Goal: Task Accomplishment & Management: Manage account settings

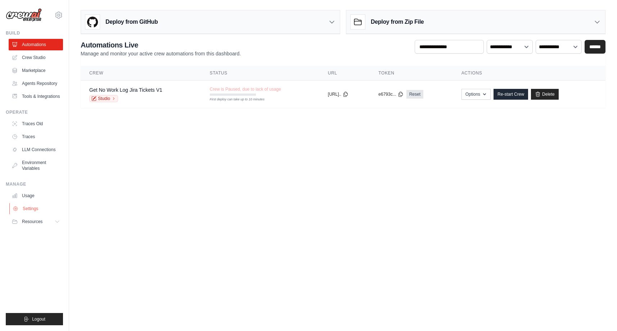
click at [41, 208] on link "Settings" at bounding box center [36, 209] width 54 height 12
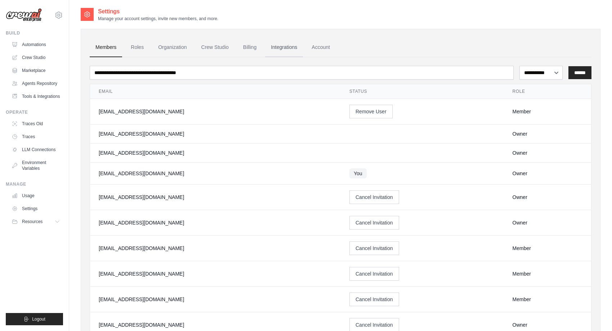
click at [282, 49] on link "Integrations" at bounding box center [284, 47] width 38 height 19
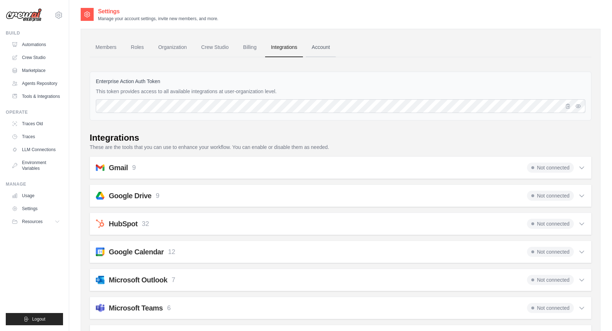
click at [326, 49] on link "Account" at bounding box center [321, 47] width 30 height 19
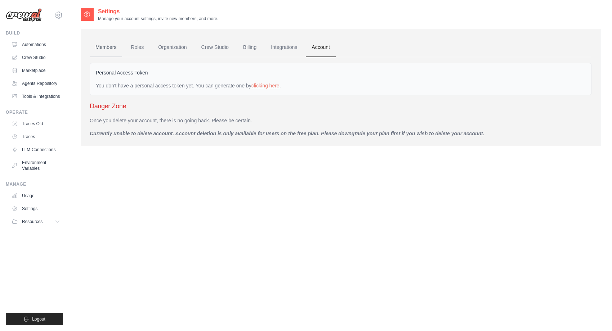
click at [104, 47] on link "Members" at bounding box center [106, 47] width 32 height 19
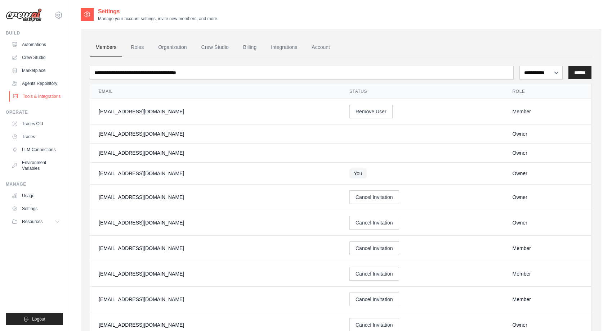
click at [50, 96] on link "Tools & Integrations" at bounding box center [36, 97] width 54 height 12
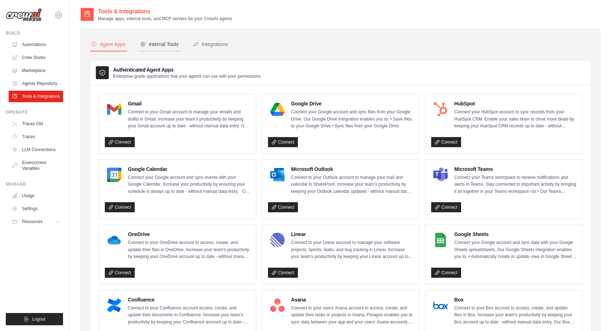
click at [162, 47] on div "Internal Tools" at bounding box center [159, 44] width 39 height 7
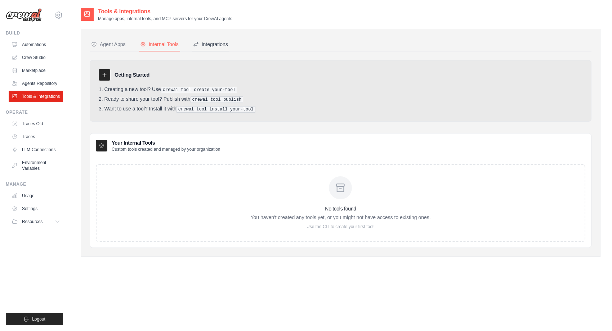
click at [217, 44] on div "Integrations" at bounding box center [210, 44] width 35 height 7
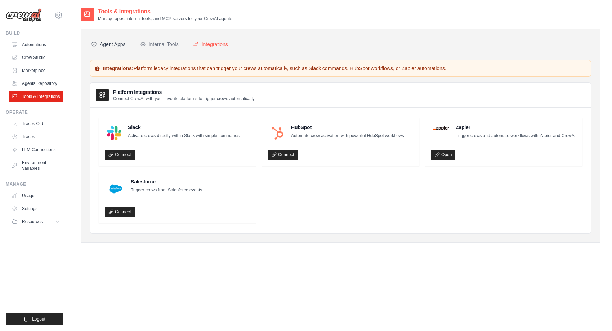
click at [109, 46] on div "Agent Apps" at bounding box center [108, 44] width 35 height 7
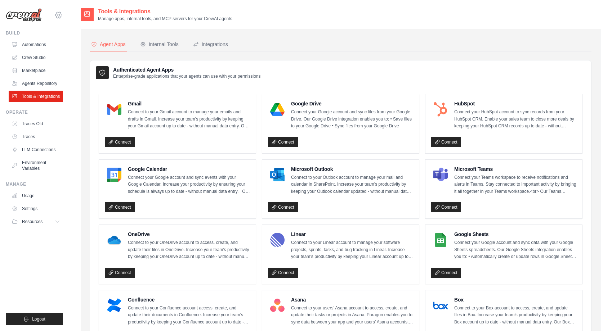
click at [58, 15] on icon at bounding box center [59, 15] width 2 height 2
click at [76, 46] on span "Settings" at bounding box center [89, 44] width 57 height 7
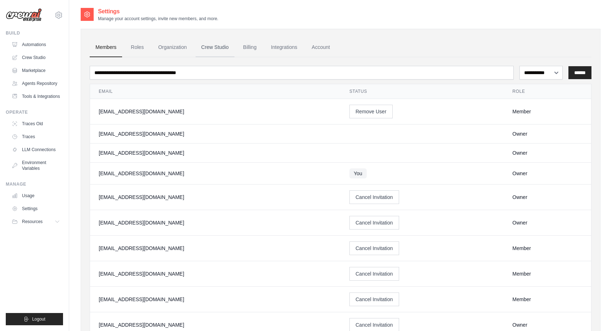
click at [219, 51] on link "Crew Studio" at bounding box center [215, 47] width 39 height 19
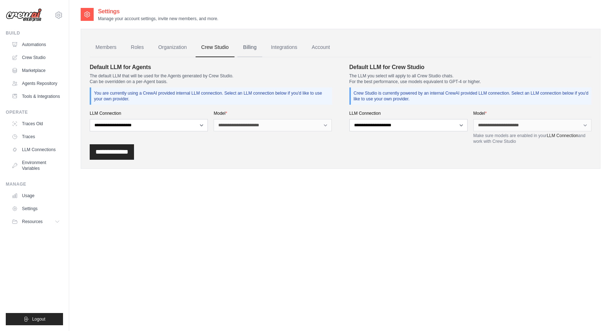
click at [255, 48] on link "Billing" at bounding box center [249, 47] width 25 height 19
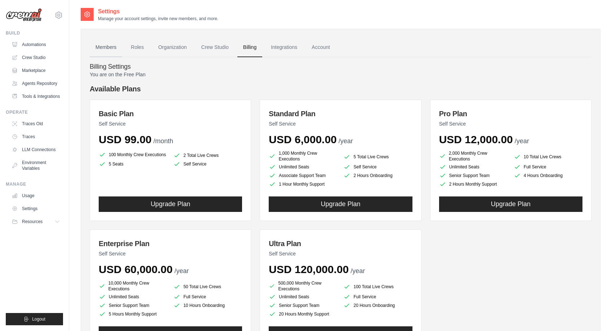
click at [112, 46] on link "Members" at bounding box center [106, 47] width 32 height 19
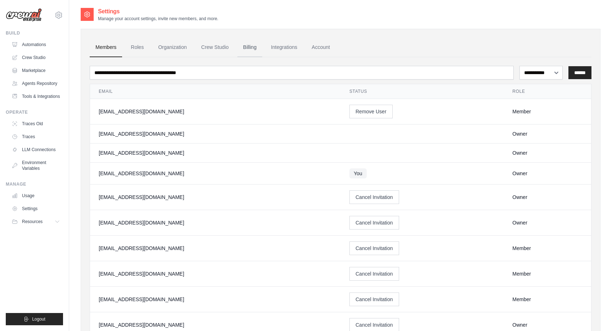
click at [253, 49] on link "Billing" at bounding box center [249, 47] width 25 height 19
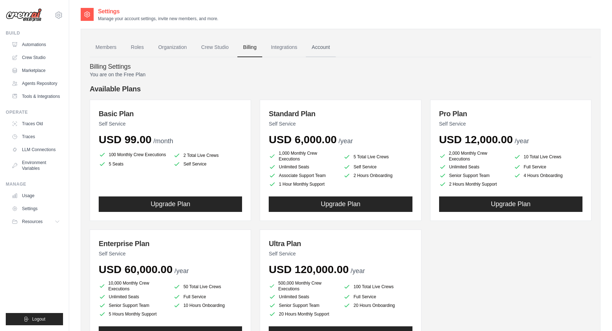
click at [322, 46] on link "Account" at bounding box center [321, 47] width 30 height 19
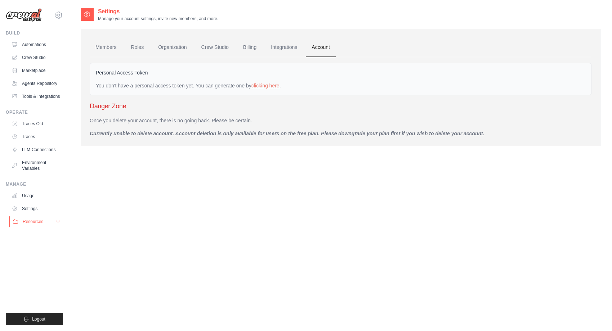
click at [58, 220] on icon at bounding box center [58, 222] width 6 height 6
click at [51, 233] on span "Documentation" at bounding box center [40, 234] width 29 height 6
click at [57, 221] on icon at bounding box center [58, 222] width 6 height 6
click at [37, 210] on link "Settings" at bounding box center [36, 209] width 54 height 12
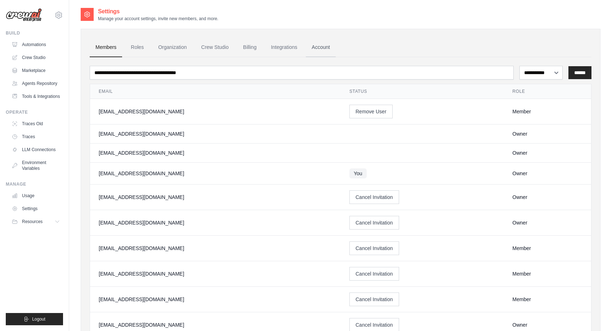
click at [313, 46] on link "Account" at bounding box center [321, 47] width 30 height 19
